Goal: Transaction & Acquisition: Purchase product/service

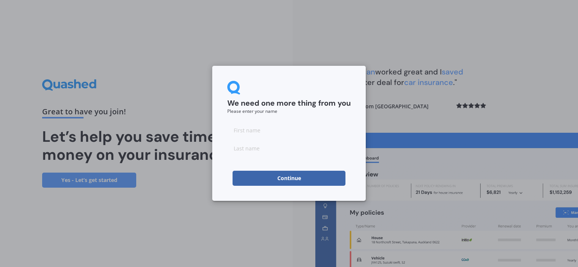
click at [261, 131] on input at bounding box center [288, 130] width 123 height 15
type input "[PERSON_NAME]"
click at [269, 178] on button "Continue" at bounding box center [289, 178] width 113 height 15
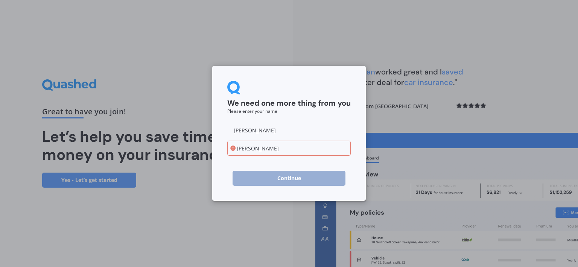
click at [242, 148] on input "[PERSON_NAME]" at bounding box center [288, 148] width 123 height 15
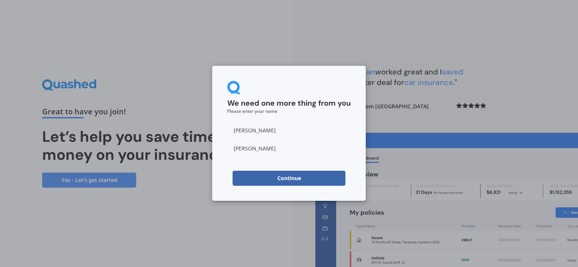
type input "[PERSON_NAME]"
click at [288, 175] on button "Continue" at bounding box center [289, 178] width 113 height 15
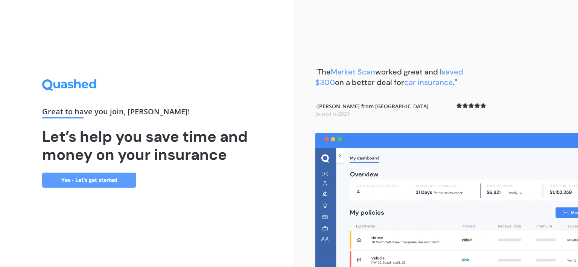
click at [85, 178] on link "Yes - Let’s get started" at bounding box center [89, 180] width 94 height 15
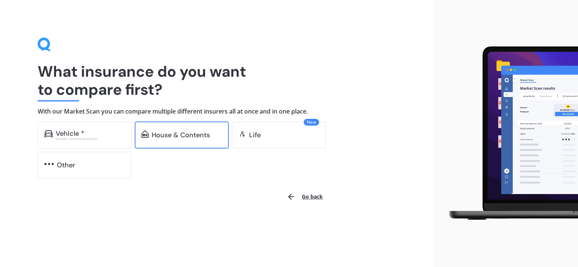
click at [168, 136] on div "House & Contents" at bounding box center [181, 135] width 58 height 8
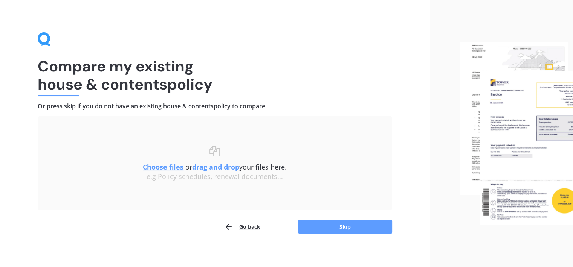
scroll to position [10, 0]
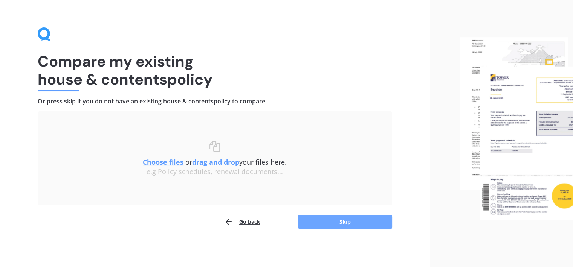
click at [352, 223] on button "Skip" at bounding box center [345, 222] width 94 height 14
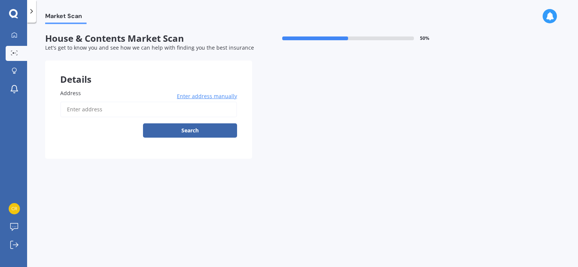
click at [80, 109] on input "Address" at bounding box center [148, 110] width 177 height 16
type input "[STREET_ADDRESS][PERSON_NAME]"
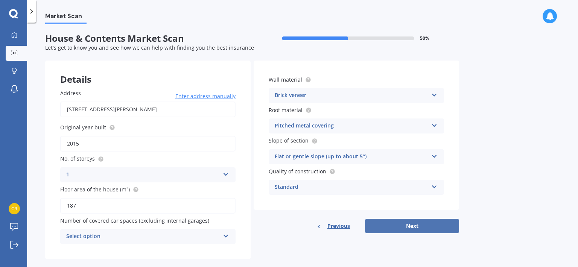
click at [432, 226] on button "Next" at bounding box center [412, 226] width 94 height 14
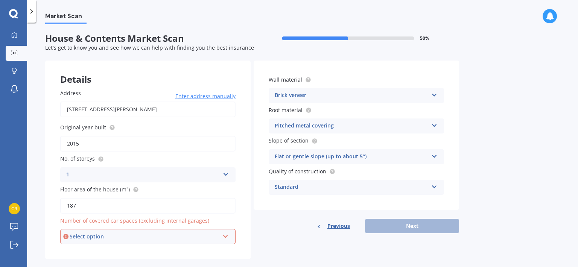
click at [224, 237] on icon at bounding box center [225, 235] width 6 height 5
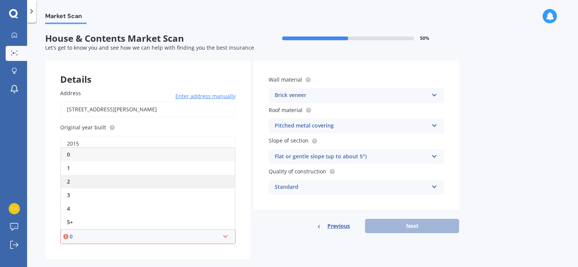
click at [78, 183] on div "2" at bounding box center [148, 182] width 174 height 14
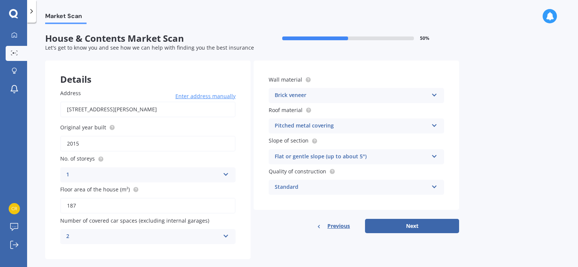
click at [226, 235] on icon at bounding box center [226, 234] width 6 height 5
click at [74, 151] on div "0" at bounding box center [148, 155] width 175 height 14
click at [421, 225] on button "Next" at bounding box center [412, 226] width 94 height 14
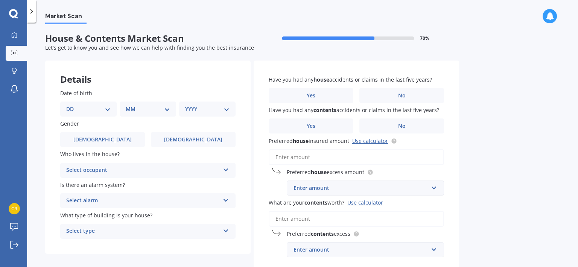
click at [107, 107] on select "DD 01 02 03 04 05 06 07 08 09 10 11 12 13 14 15 16 17 18 19 20 21 22 23 24 25 2…" at bounding box center [88, 109] width 44 height 8
select select "27"
click at [72, 105] on select "DD 01 02 03 04 05 06 07 08 09 10 11 12 13 14 15 16 17 18 19 20 21 22 23 24 25 2…" at bounding box center [88, 109] width 44 height 8
click at [166, 111] on select "MM 01 02 03 04 05 06 07 08 09 10 11 12" at bounding box center [149, 109] width 41 height 8
select select "09"
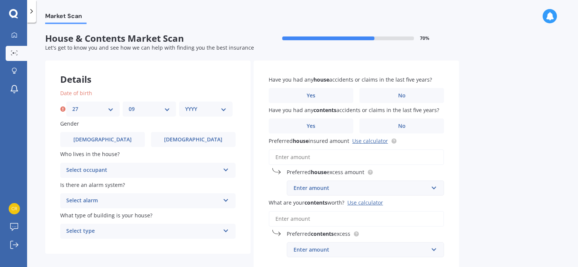
click at [129, 105] on select "MM 01 02 03 04 05 06 07 08 09 10 11 12" at bounding box center [149, 109] width 41 height 8
click at [225, 107] on select "YYYY 2009 2008 2007 2006 2005 2004 2003 2002 2001 2000 1999 1998 1997 1996 1995…" at bounding box center [205, 109] width 41 height 8
select select "1965"
click at [185, 105] on select "YYYY 2009 2008 2007 2006 2005 2004 2003 2002 2001 2000 1999 1998 1997 1996 1995…" at bounding box center [205, 109] width 41 height 8
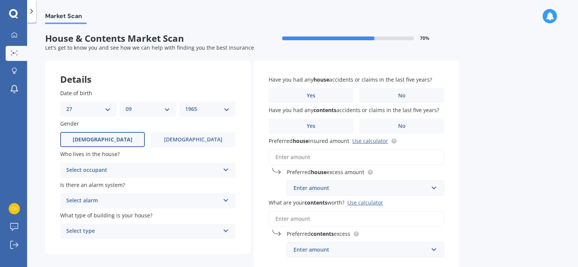
click at [130, 139] on label "[DEMOGRAPHIC_DATA]" at bounding box center [102, 139] width 85 height 15
click at [0, 0] on input "[DEMOGRAPHIC_DATA]" at bounding box center [0, 0] width 0 height 0
click at [226, 168] on icon at bounding box center [226, 168] width 6 height 5
click at [75, 183] on span "Owner" at bounding box center [75, 184] width 17 height 7
click at [225, 202] on icon at bounding box center [226, 199] width 6 height 5
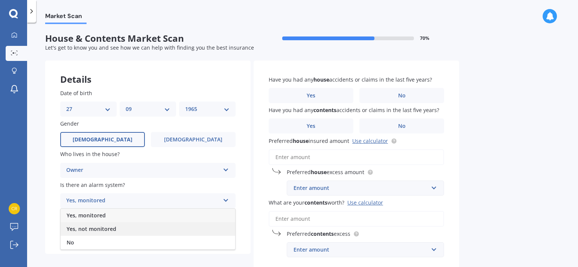
click at [94, 230] on span "Yes, not monitored" at bounding box center [92, 229] width 50 height 7
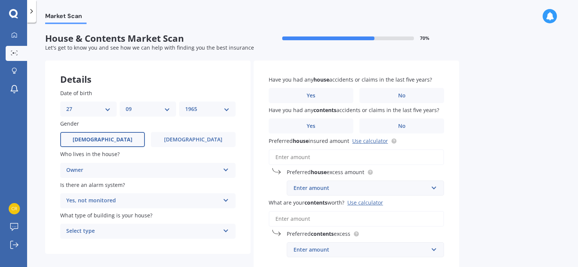
scroll to position [38, 0]
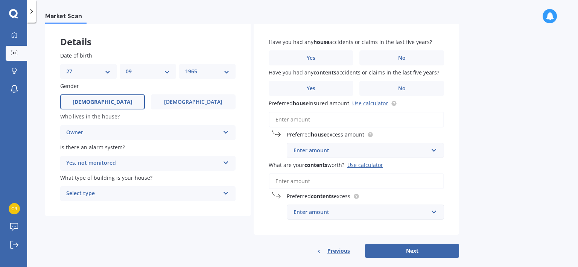
click at [224, 195] on icon at bounding box center [226, 191] width 6 height 5
click at [88, 208] on span "Freestanding" at bounding box center [84, 208] width 34 height 7
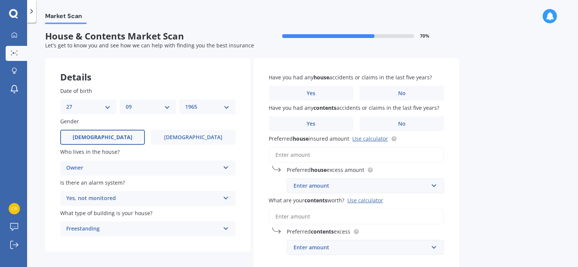
scroll to position [0, 0]
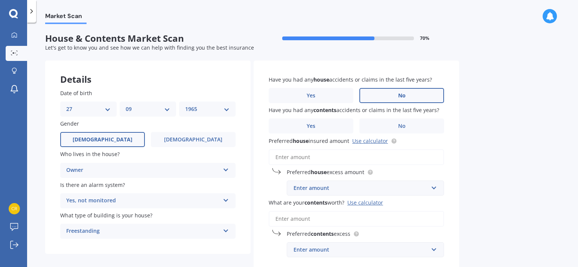
click at [398, 95] on span "No" at bounding box center [402, 96] width 8 height 6
click at [0, 0] on input "No" at bounding box center [0, 0] width 0 height 0
click at [399, 128] on span "No" at bounding box center [402, 126] width 8 height 6
click at [0, 0] on input "No" at bounding box center [0, 0] width 0 height 0
click at [373, 140] on link "Use calculator" at bounding box center [370, 140] width 36 height 7
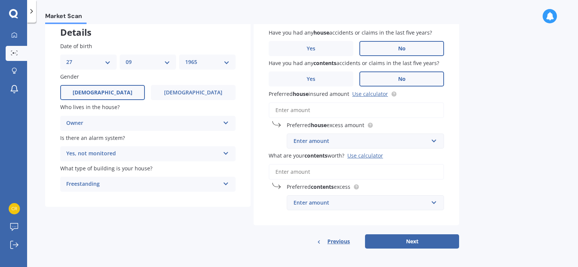
scroll to position [48, 0]
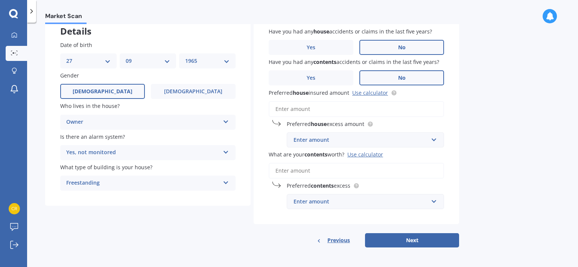
click at [319, 110] on input "Preferred house insured amount Use calculator" at bounding box center [356, 109] width 175 height 16
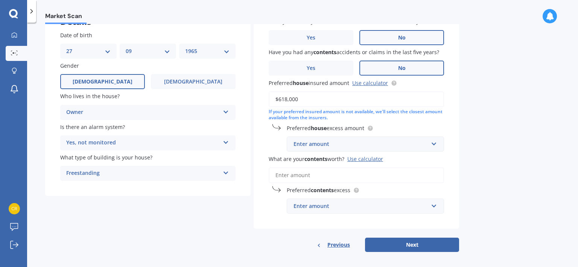
scroll to position [62, 0]
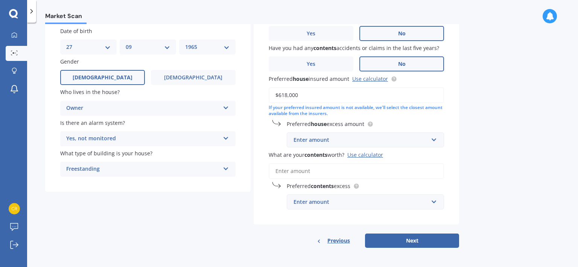
type input "$618,000"
click at [358, 139] on div "Enter amount" at bounding box center [361, 140] width 135 height 8
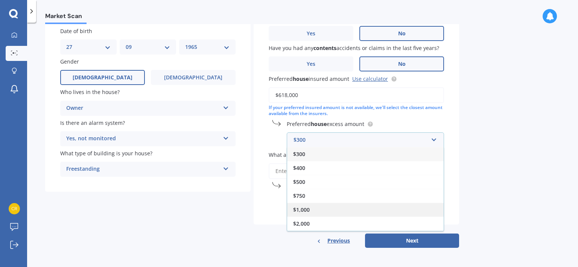
click at [309, 211] on span "$1,000" at bounding box center [301, 209] width 17 height 7
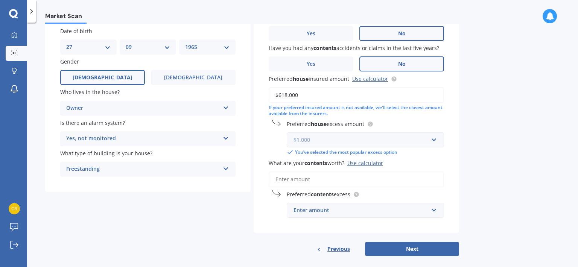
scroll to position [71, 0]
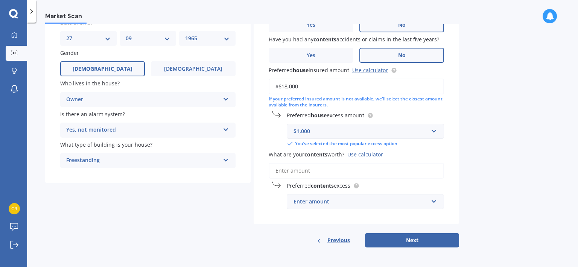
click at [334, 172] on input "What are your contents worth? Use calculator" at bounding box center [356, 171] width 175 height 16
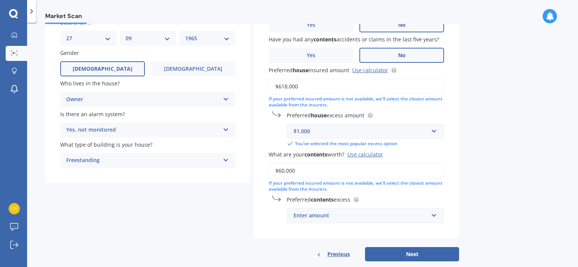
type input "$60,000"
click at [482, 131] on div "Market Scan House & Contents Market Scan 70 % Let's get to know you and see how…" at bounding box center [302, 146] width 551 height 245
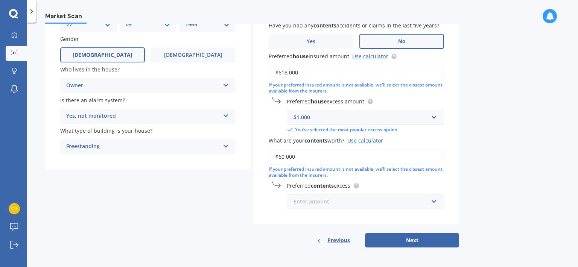
click at [434, 200] on input "text" at bounding box center [363, 202] width 151 height 14
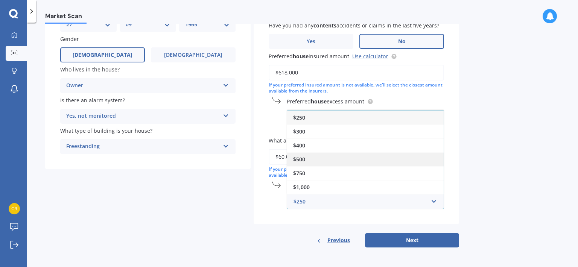
click at [306, 161] on div "$500" at bounding box center [365, 159] width 157 height 14
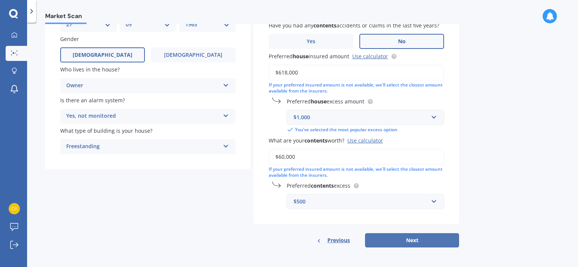
click at [415, 242] on button "Next" at bounding box center [412, 240] width 94 height 14
select select "27"
select select "09"
select select "1965"
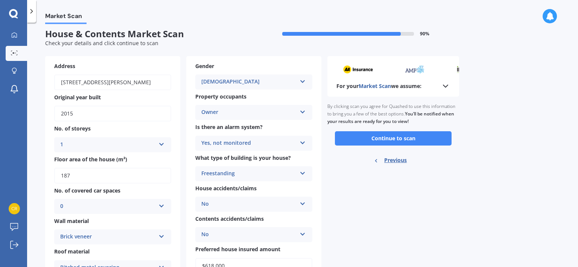
scroll to position [0, 0]
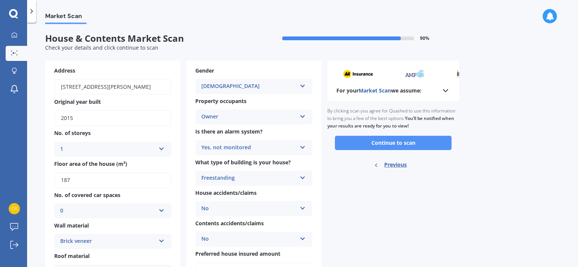
click at [386, 140] on button "Continue to scan" at bounding box center [393, 143] width 117 height 14
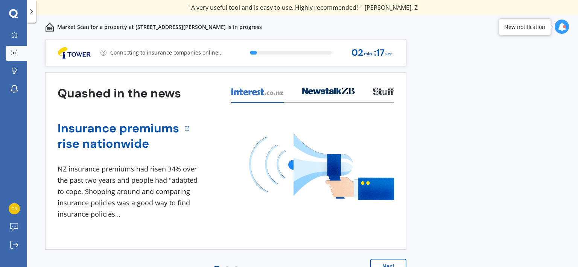
scroll to position [5, 0]
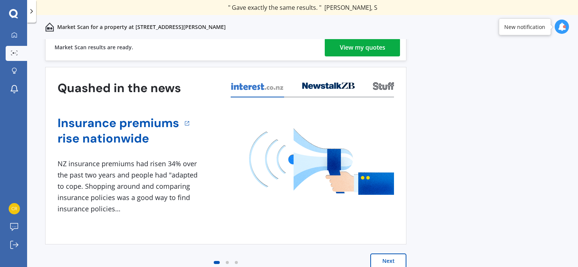
click at [353, 47] on div "View my quotes" at bounding box center [363, 47] width 46 height 18
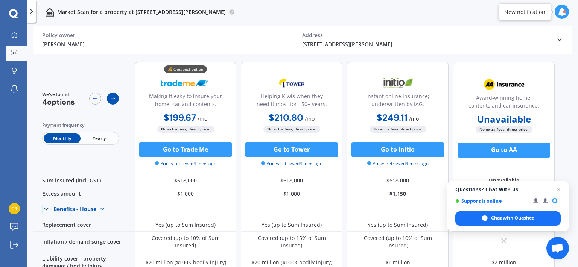
click at [113, 99] on icon at bounding box center [113, 99] width 5 height 3
click at [110, 99] on icon at bounding box center [113, 99] width 6 height 6
click at [96, 96] on icon at bounding box center [95, 99] width 6 height 6
